Goal: Information Seeking & Learning: Find specific page/section

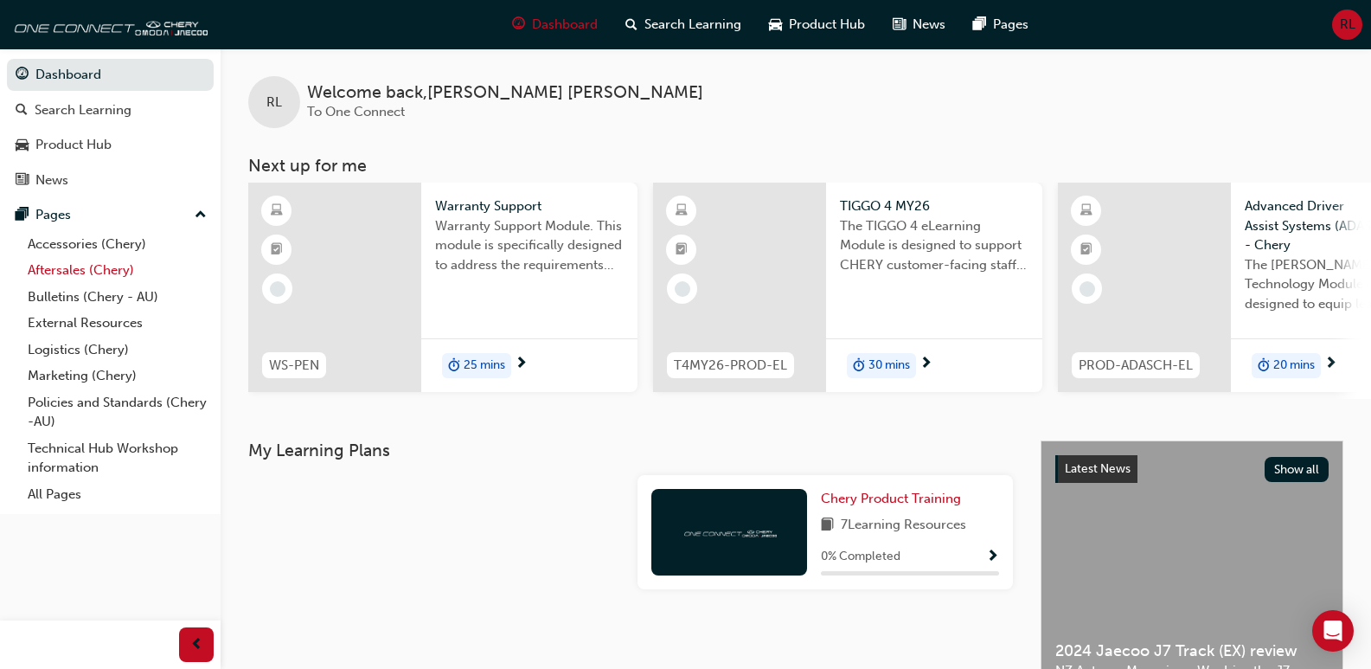
click at [61, 269] on link "Aftersales (Chery)" at bounding box center [117, 270] width 193 height 27
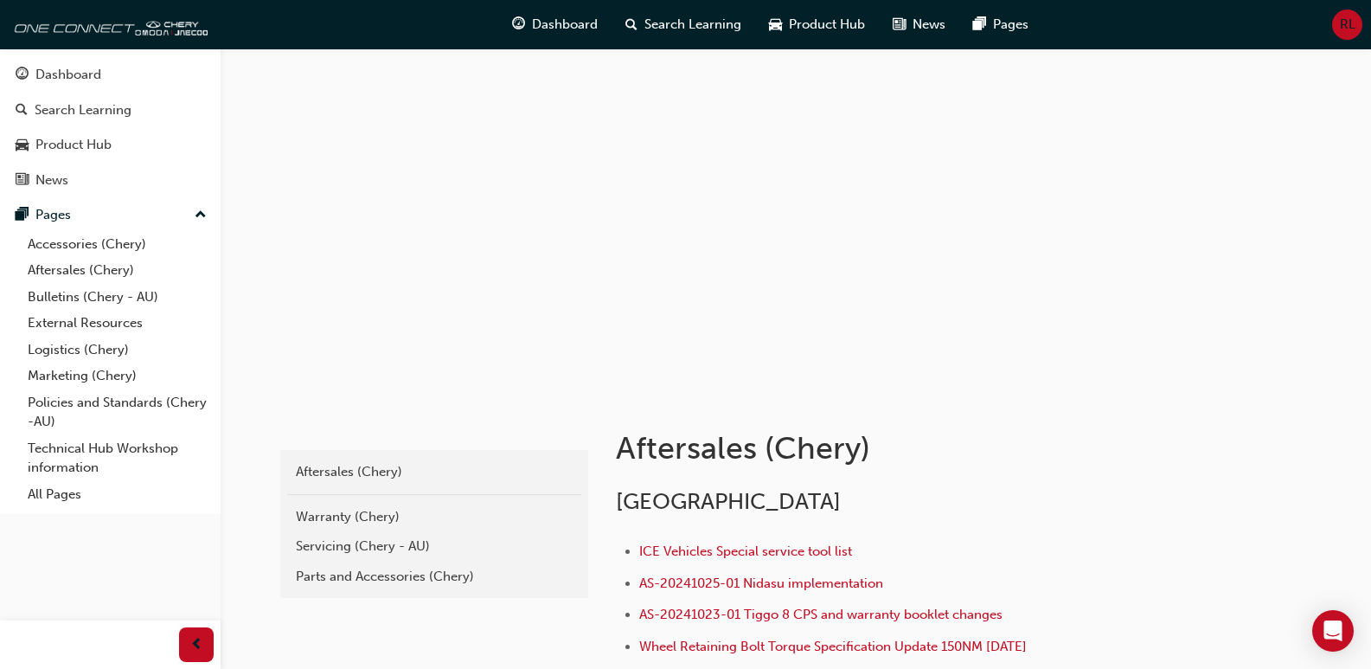
scroll to position [87, 0]
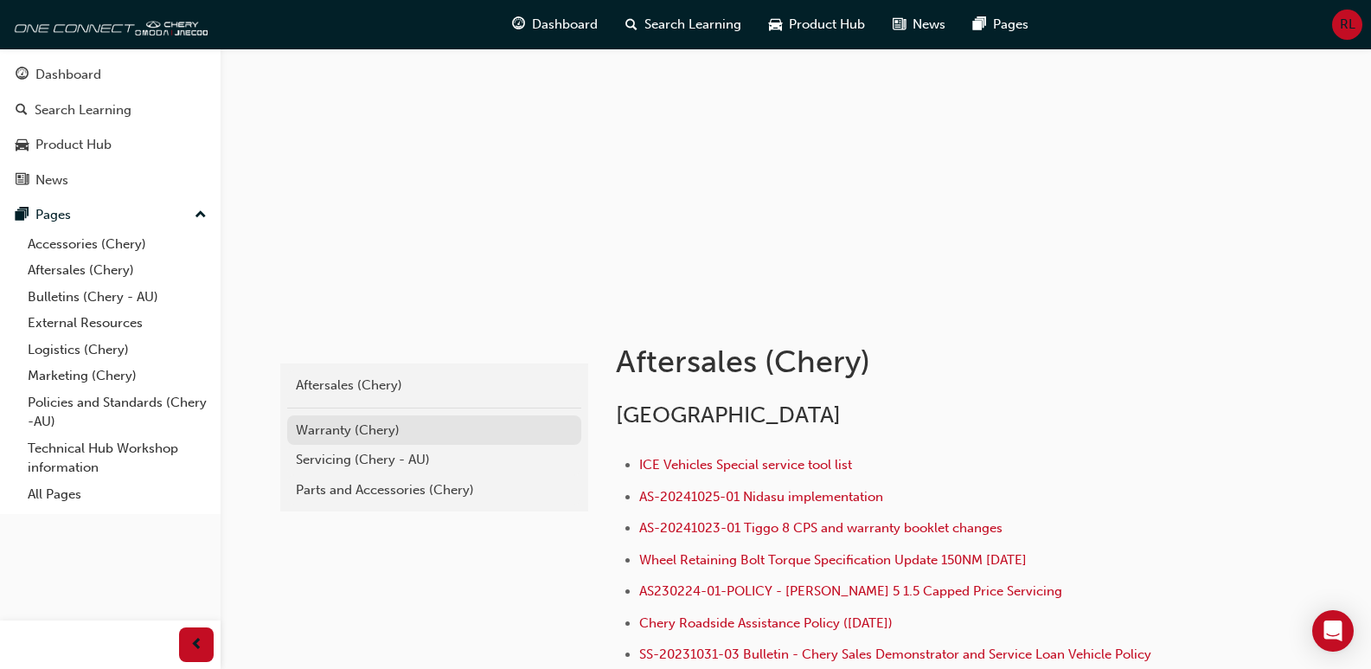
click at [365, 432] on div "Warranty (Chery)" at bounding box center [434, 430] width 277 height 20
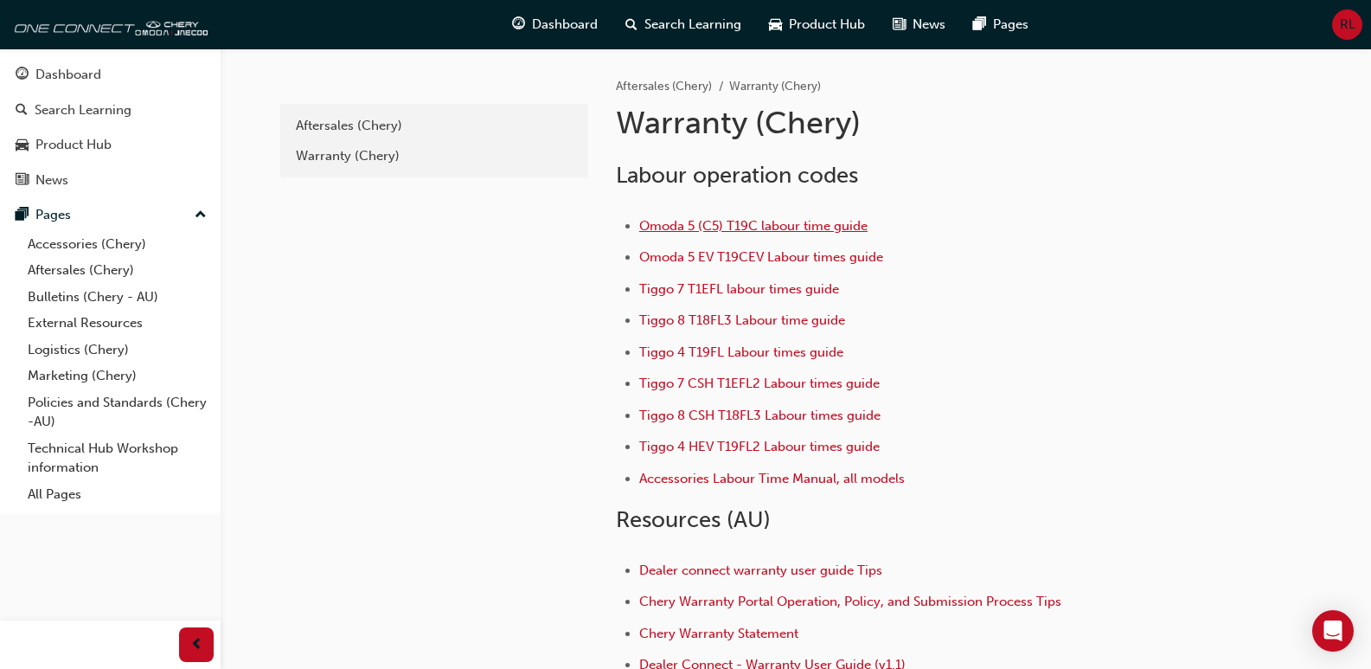
click at [703, 226] on span "Omoda 5 (C5) T19C labour time guide" at bounding box center [753, 226] width 228 height 16
